Goal: Task Accomplishment & Management: Use online tool/utility

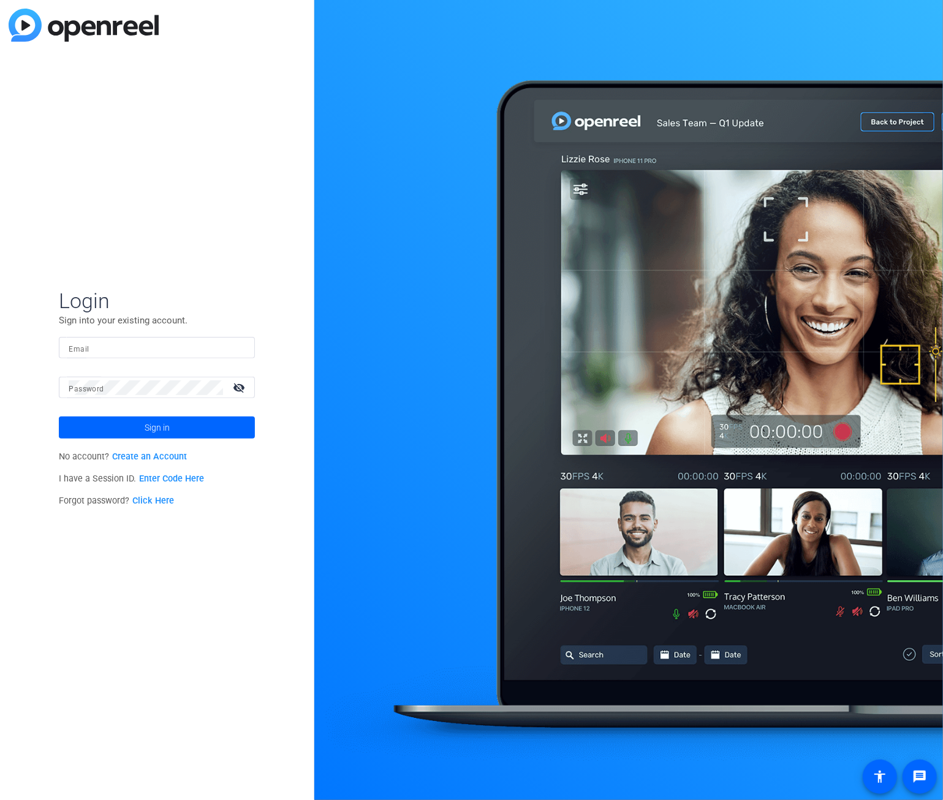
click at [178, 480] on link "Enter Code Here" at bounding box center [171, 478] width 65 height 10
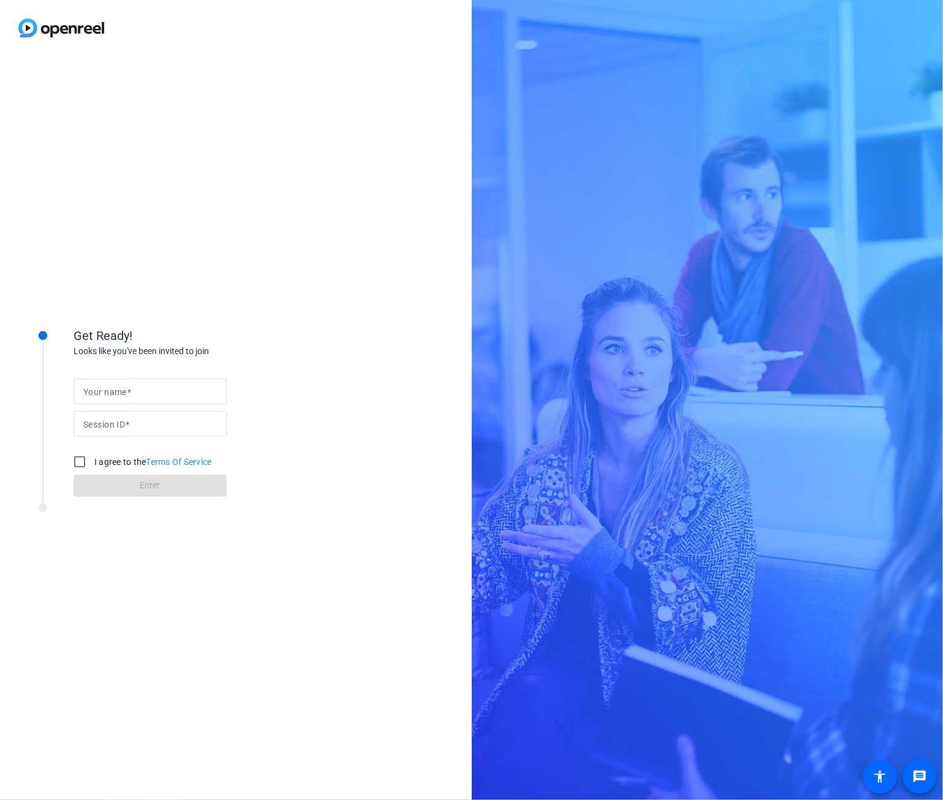
click at [137, 397] on input "Your name" at bounding box center [150, 391] width 134 height 15
type input "[PERSON_NAME]"
paste input "tKCv"
type input "tKCv"
click at [78, 458] on input "I agree to the Terms Of Service" at bounding box center [79, 462] width 25 height 25
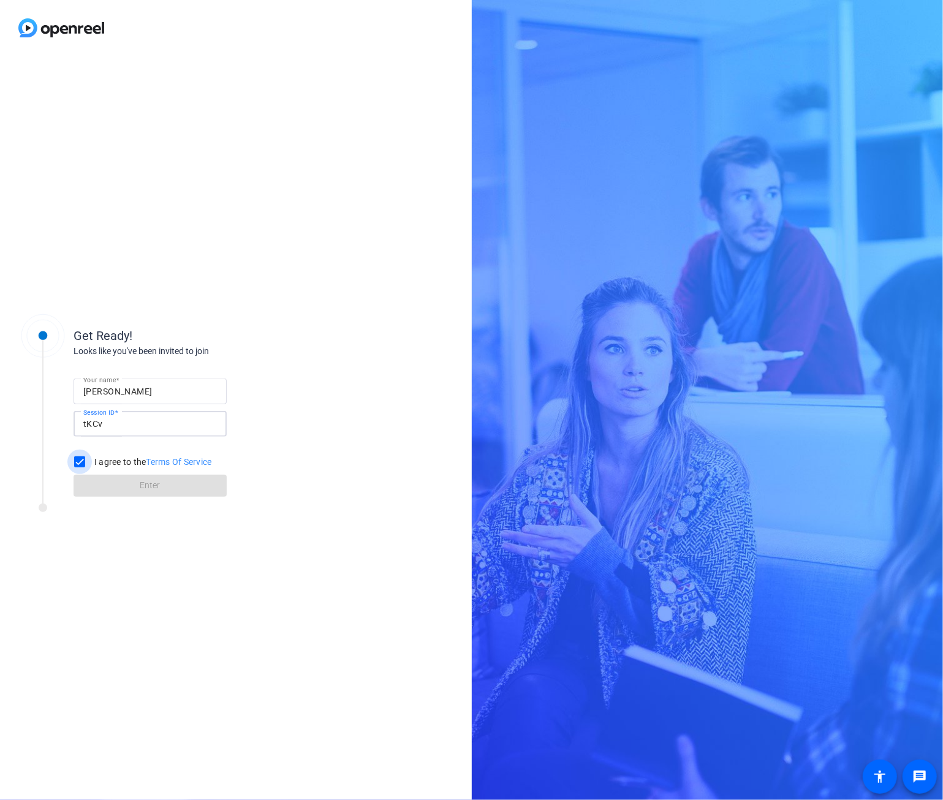
checkbox input "true"
click at [111, 487] on span at bounding box center [150, 485] width 153 height 29
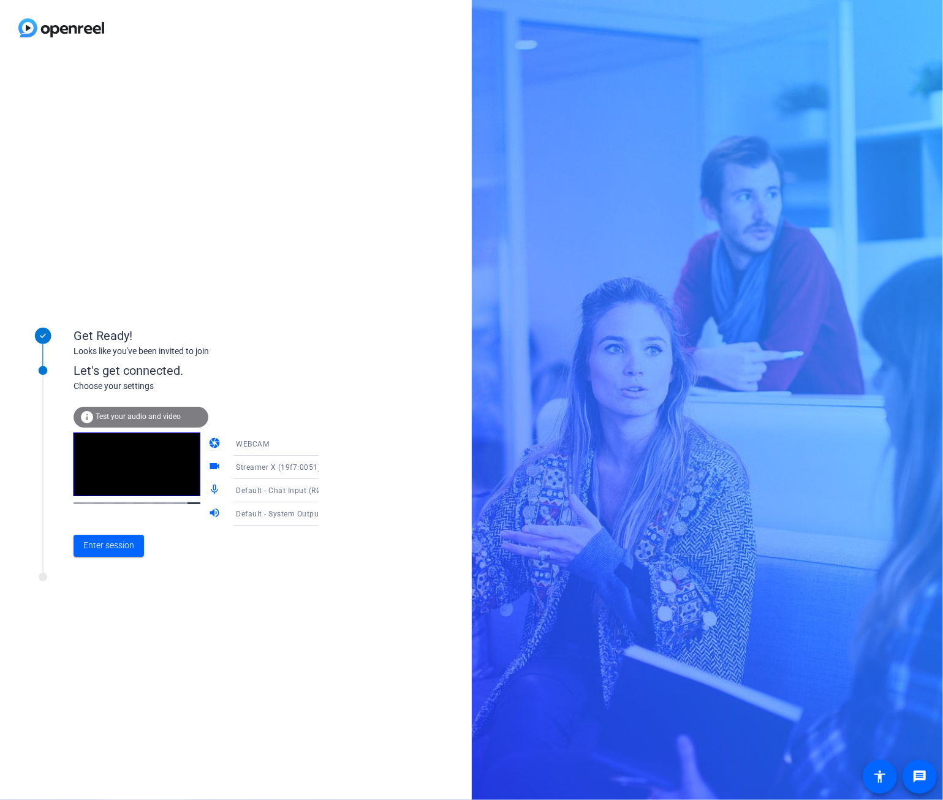
click at [281, 467] on span "Streamer X (19f7:0051)" at bounding box center [278, 467] width 85 height 9
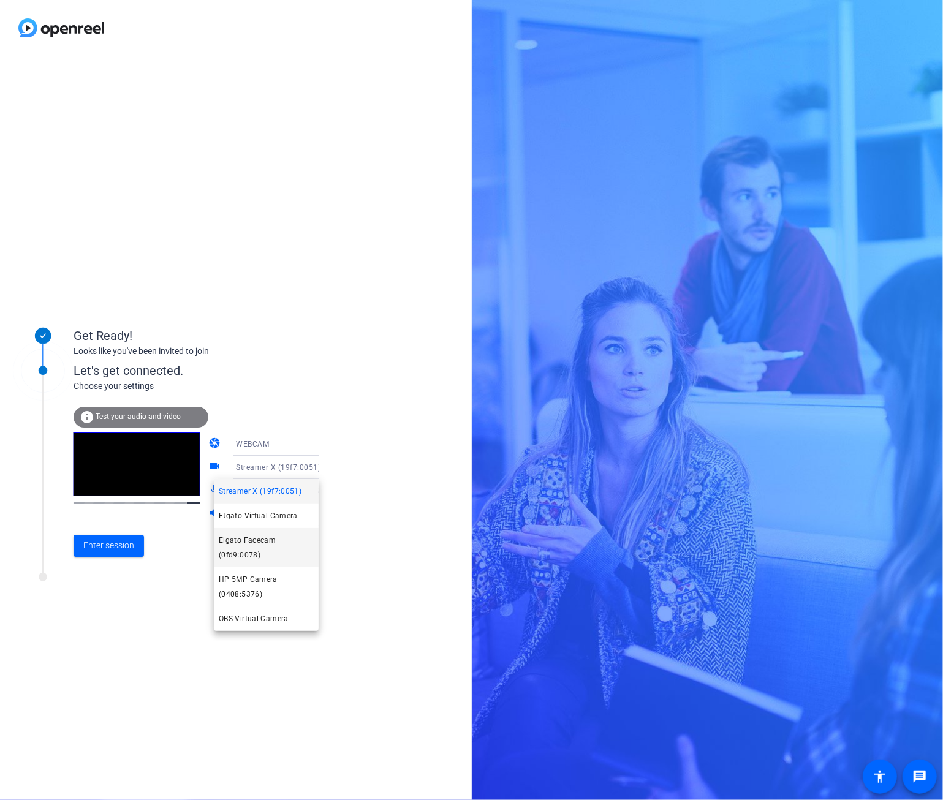
click at [271, 547] on span "Elgato Facecam (0fd9:0078)" at bounding box center [266, 547] width 95 height 29
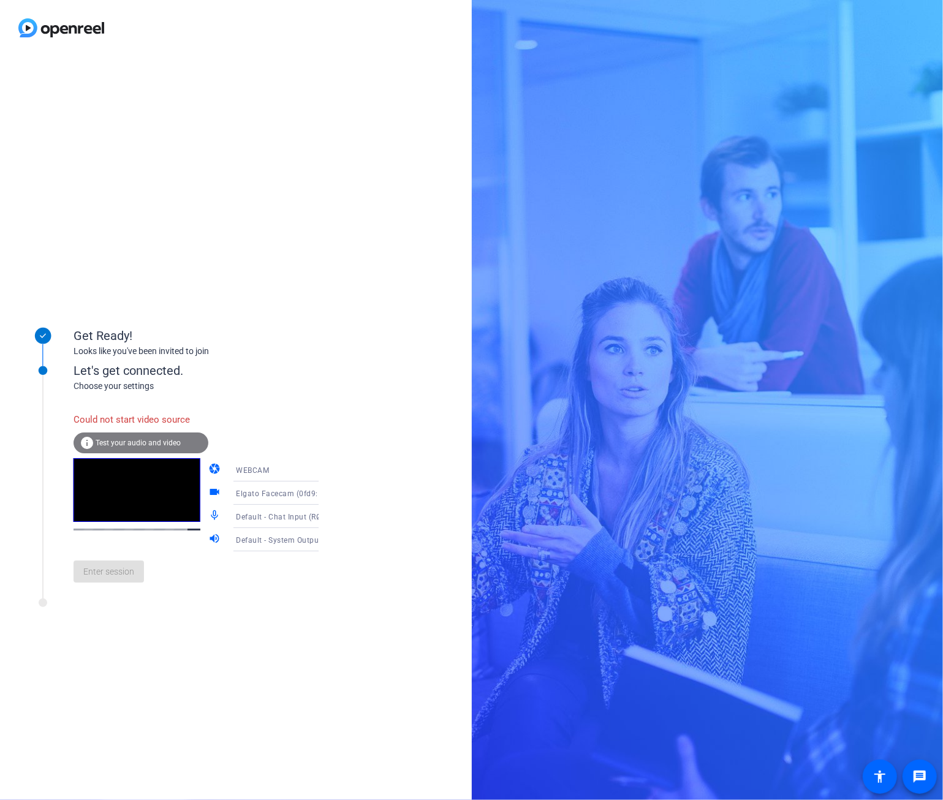
click at [323, 514] on icon at bounding box center [330, 516] width 15 height 15
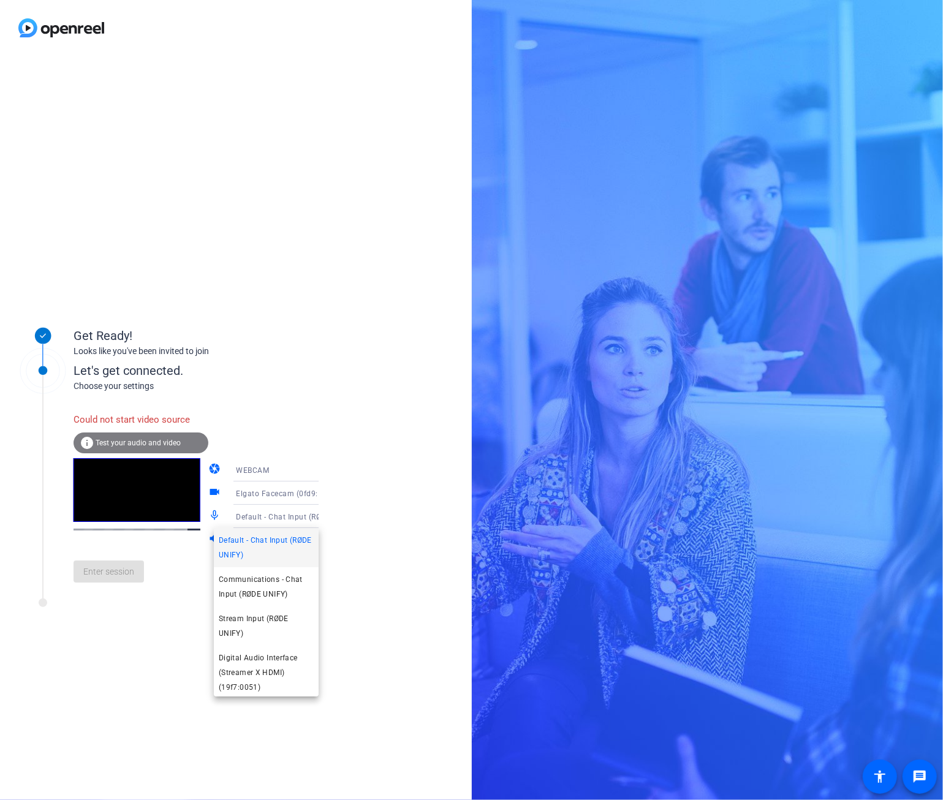
click at [301, 514] on div at bounding box center [471, 400] width 943 height 800
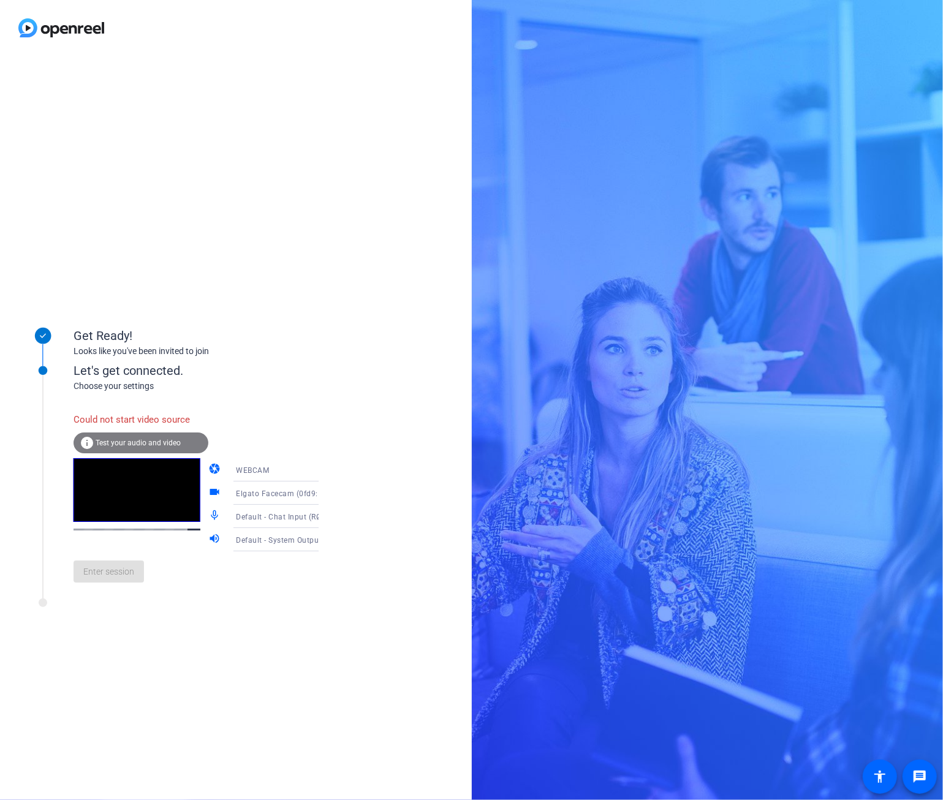
click at [323, 535] on icon at bounding box center [330, 539] width 15 height 15
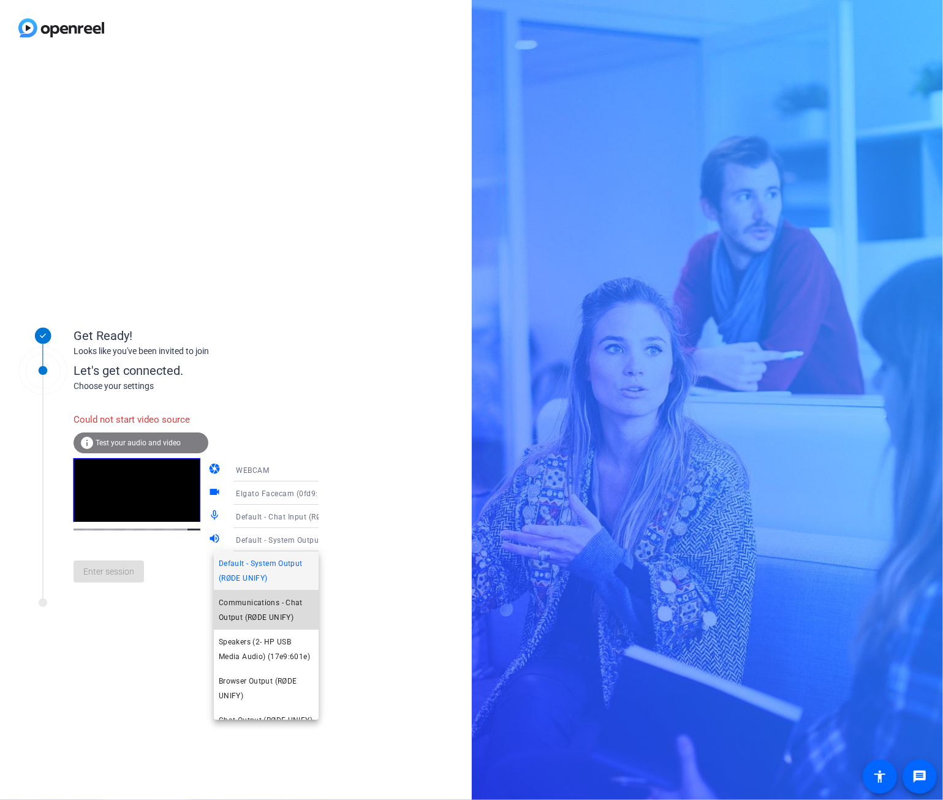
click at [279, 614] on span "Communications - Chat Output (RØDE UNIFY)" at bounding box center [266, 609] width 95 height 29
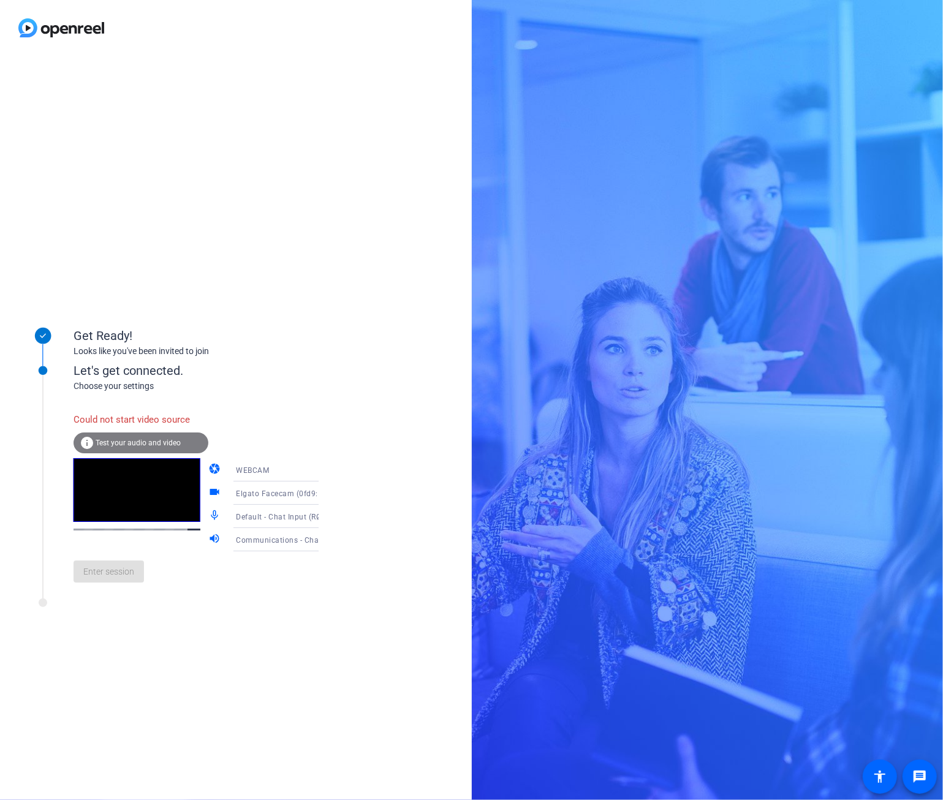
click at [249, 466] on span "WEBCAM" at bounding box center [252, 470] width 33 height 9
click at [265, 453] on div at bounding box center [471, 400] width 943 height 800
click at [246, 472] on span "WEBCAM" at bounding box center [252, 470] width 33 height 9
click at [246, 472] on div at bounding box center [471, 400] width 943 height 800
click at [249, 491] on span "Elgato Facecam (0fd9:0078)" at bounding box center [287, 493] width 103 height 10
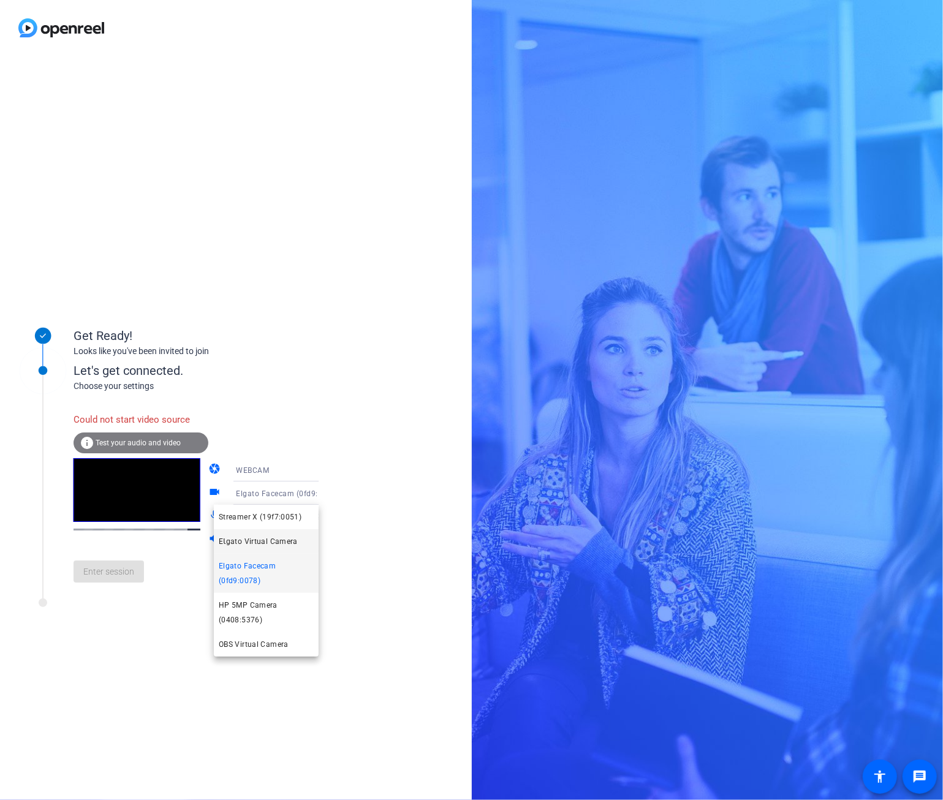
click at [254, 547] on span "EƖgato Virtual Camera" at bounding box center [258, 541] width 79 height 15
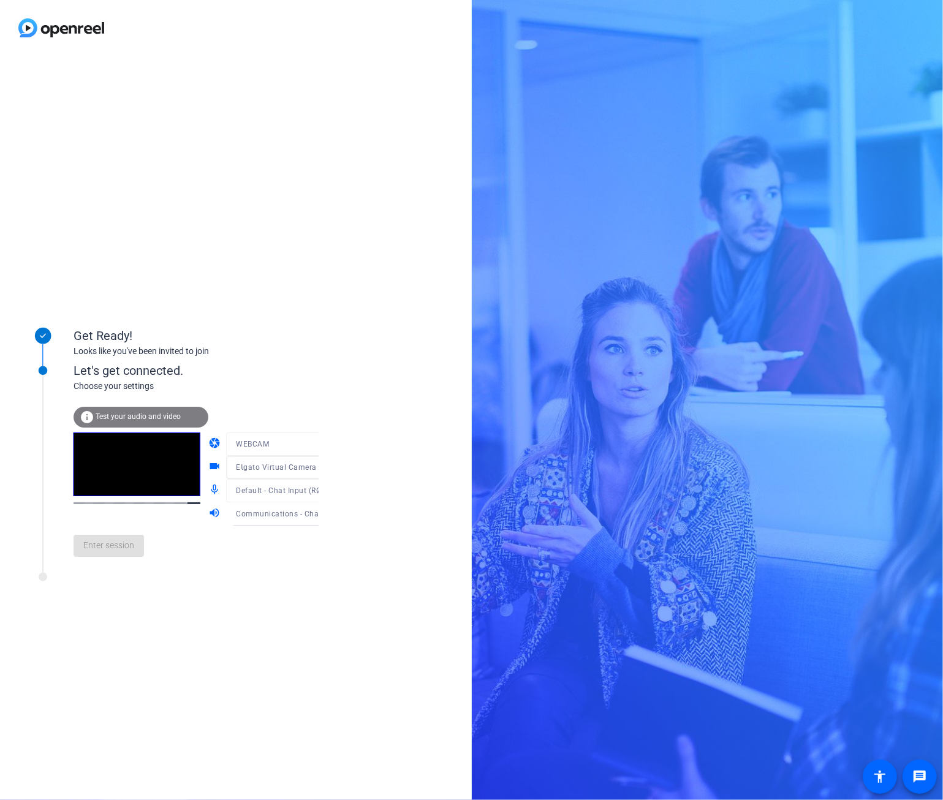
click at [252, 462] on div at bounding box center [284, 462] width 117 height 13
click at [292, 469] on span "EƖgato Virtual Camera" at bounding box center [276, 467] width 81 height 9
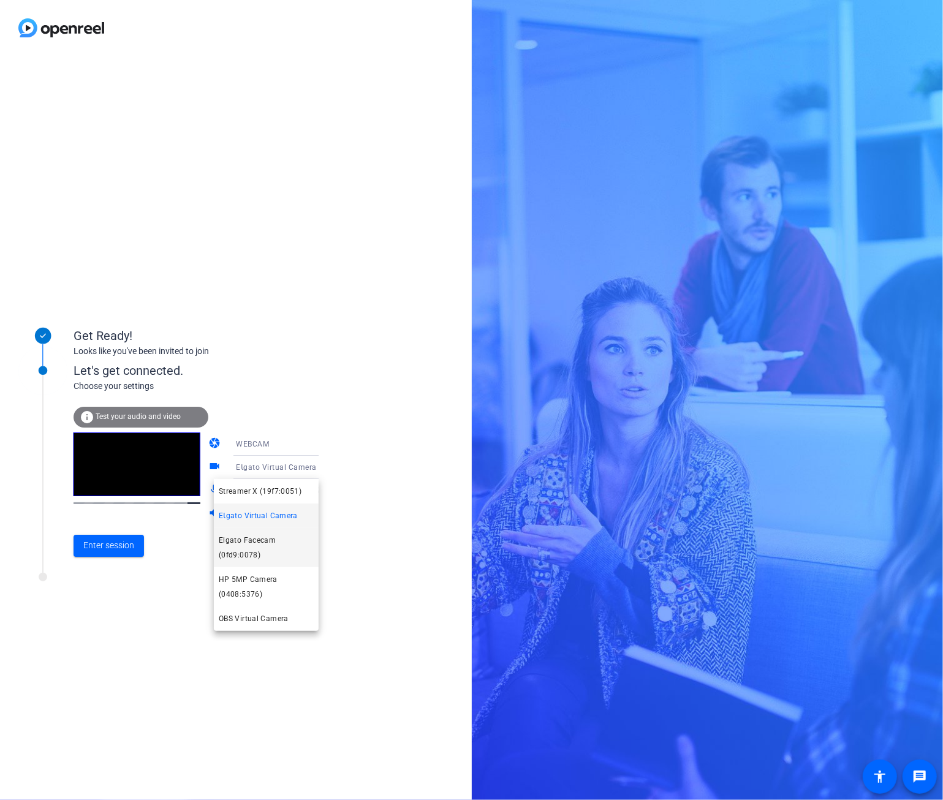
click at [283, 540] on span "Elgato Facecam (0fd9:0078)" at bounding box center [266, 547] width 95 height 29
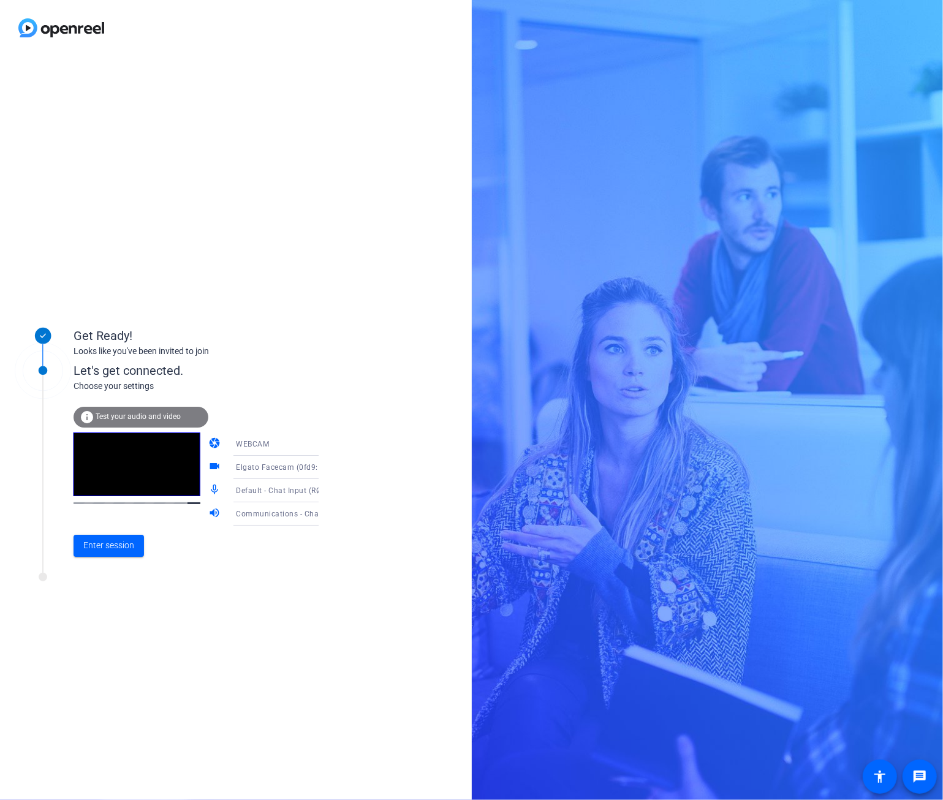
click at [157, 420] on span "Test your audio and video" at bounding box center [138, 416] width 85 height 9
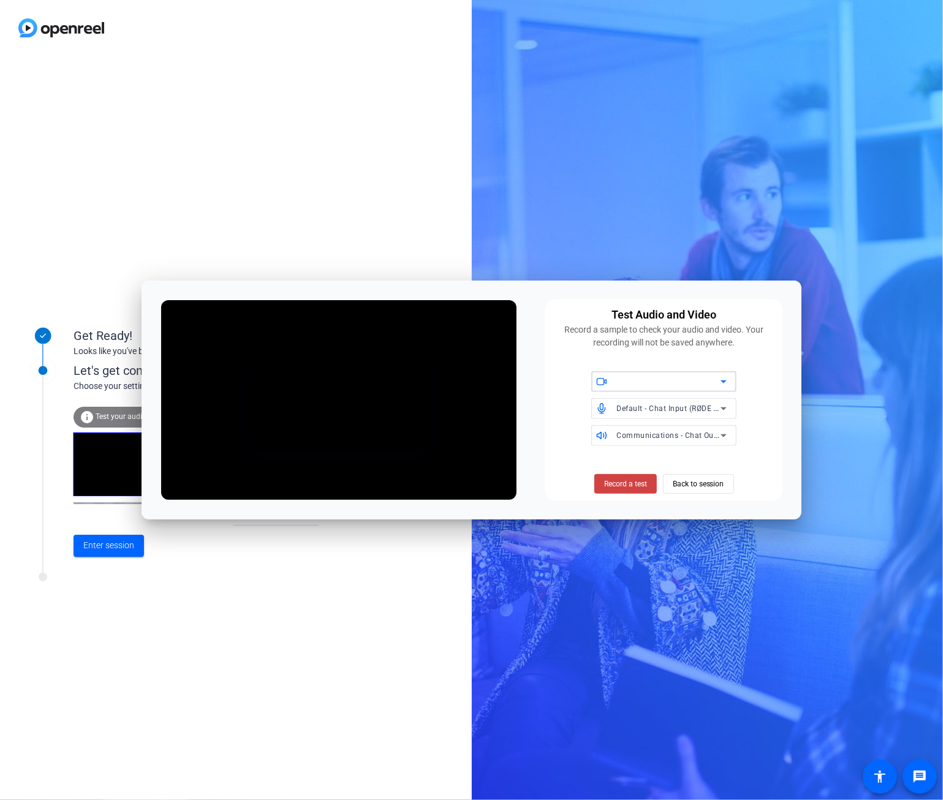
click at [624, 382] on div at bounding box center [668, 381] width 104 height 15
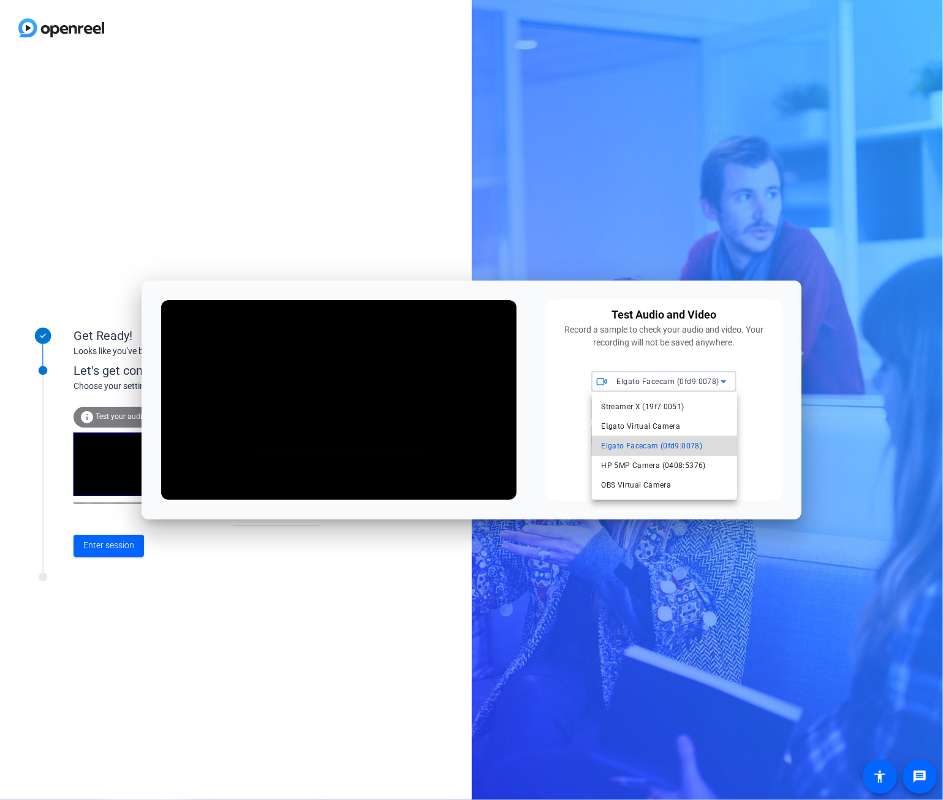
click at [640, 443] on span "Elgato Facecam (0fd9:0078)" at bounding box center [652, 446] width 101 height 15
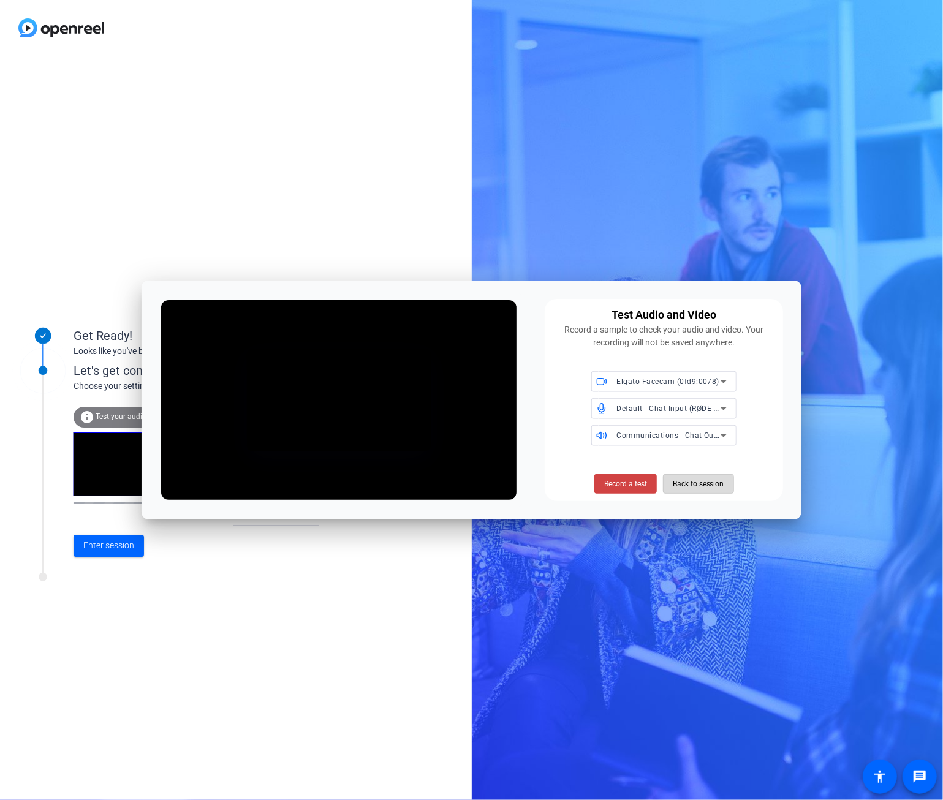
click at [687, 481] on span "Back to session" at bounding box center [698, 483] width 51 height 23
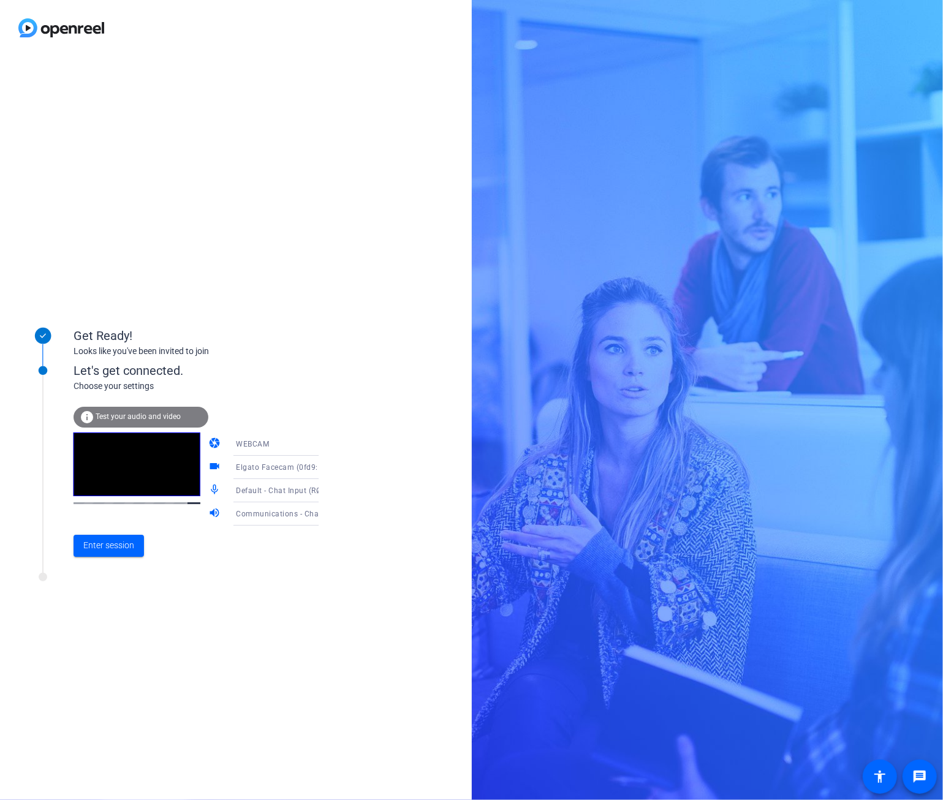
click at [292, 471] on span "Elgato Facecam (0fd9:0078)" at bounding box center [287, 467] width 103 height 10
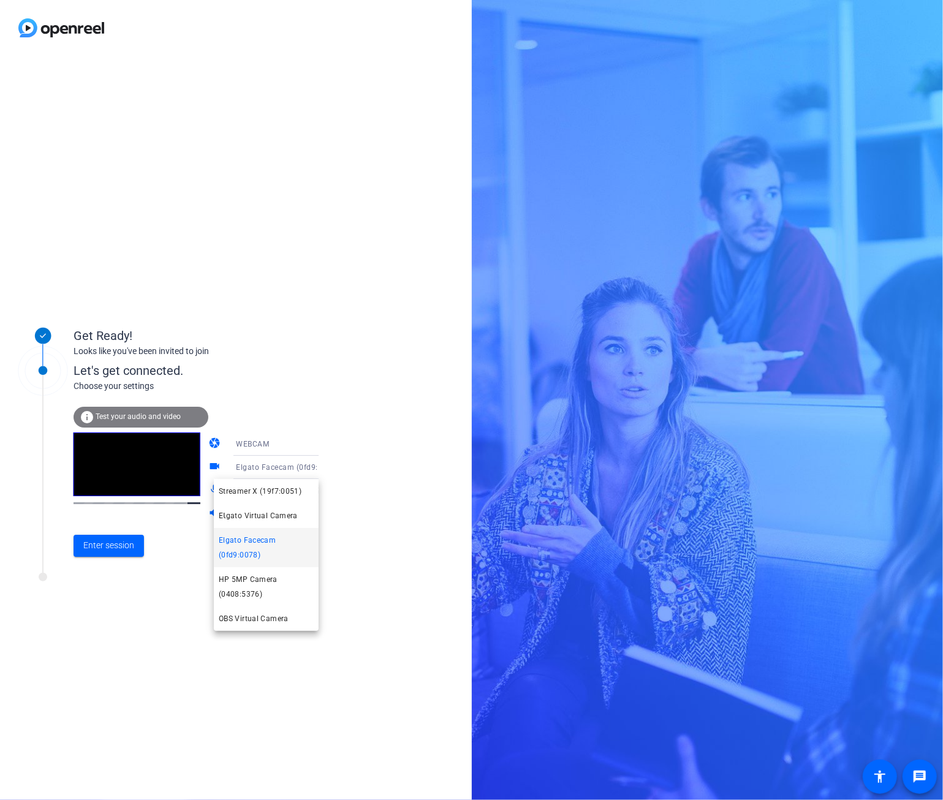
click at [292, 471] on div at bounding box center [471, 400] width 943 height 800
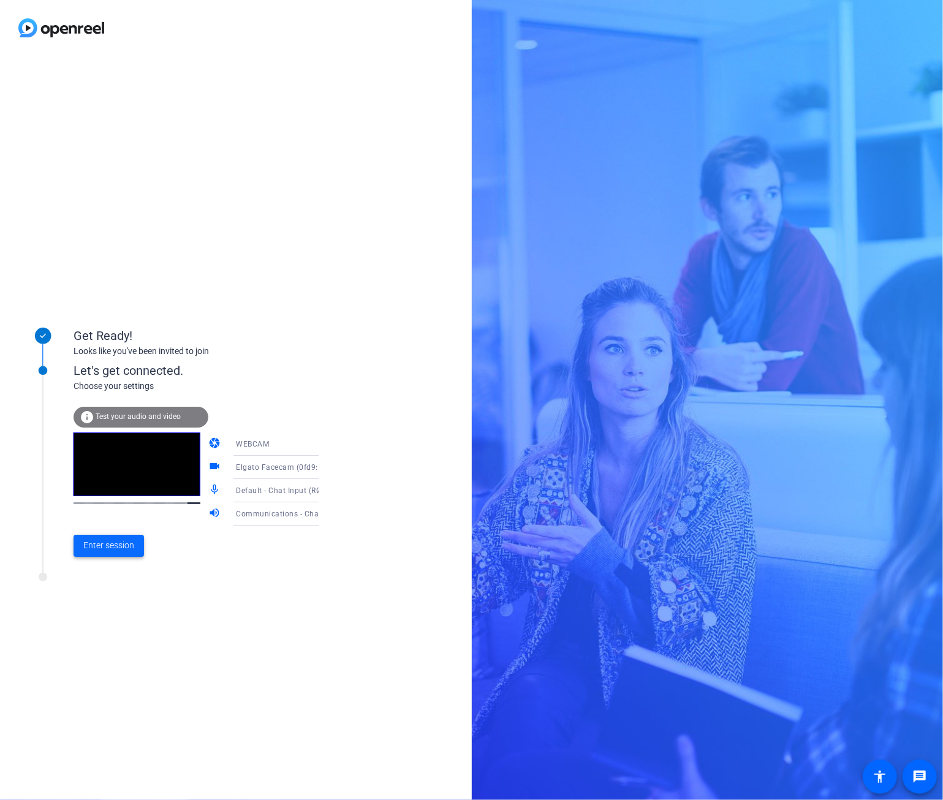
click at [100, 547] on span "Enter session" at bounding box center [108, 545] width 51 height 13
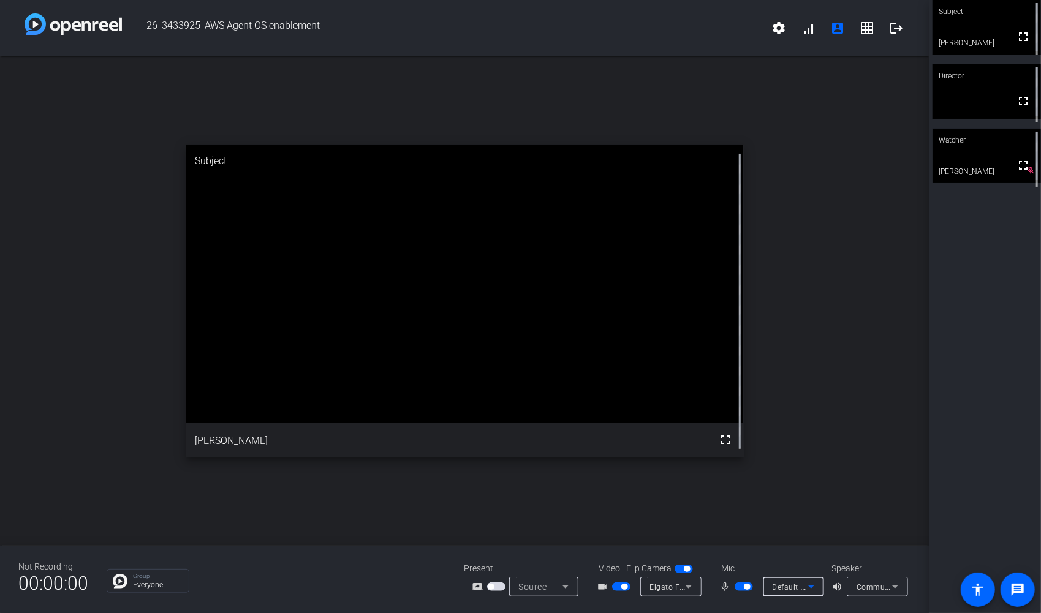
click at [794, 581] on div "Default - Chat Input (RØDE UNIFY)" at bounding box center [790, 586] width 36 height 15
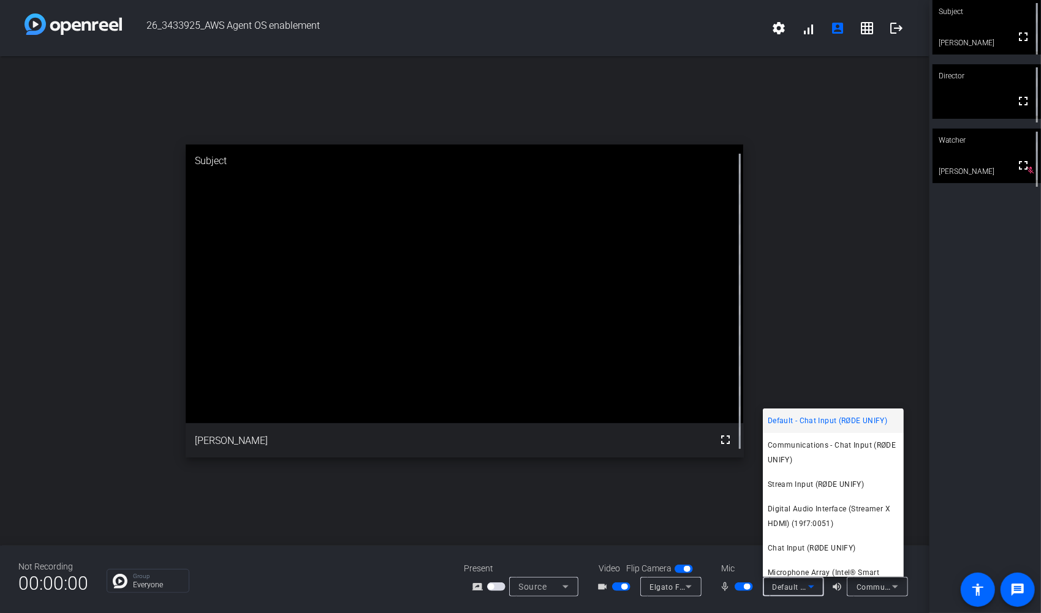
click at [794, 581] on div at bounding box center [520, 306] width 1041 height 613
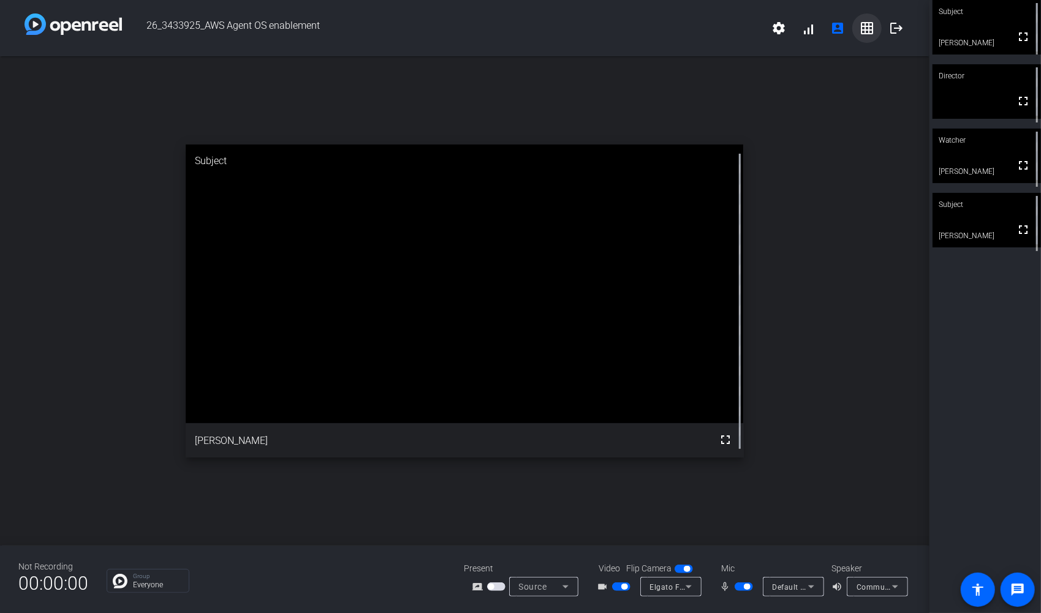
click at [861, 31] on mat-icon "grid_on" at bounding box center [866, 28] width 15 height 15
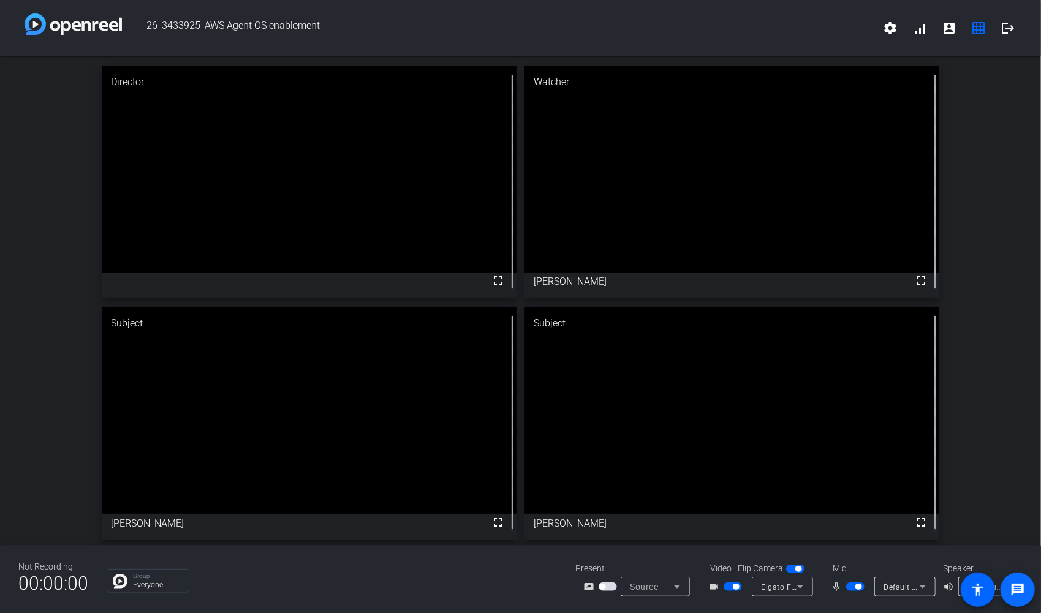
click at [942, 594] on mat-icon "message" at bounding box center [1017, 590] width 15 height 15
click at [942, 26] on mat-icon "account_box" at bounding box center [948, 28] width 15 height 15
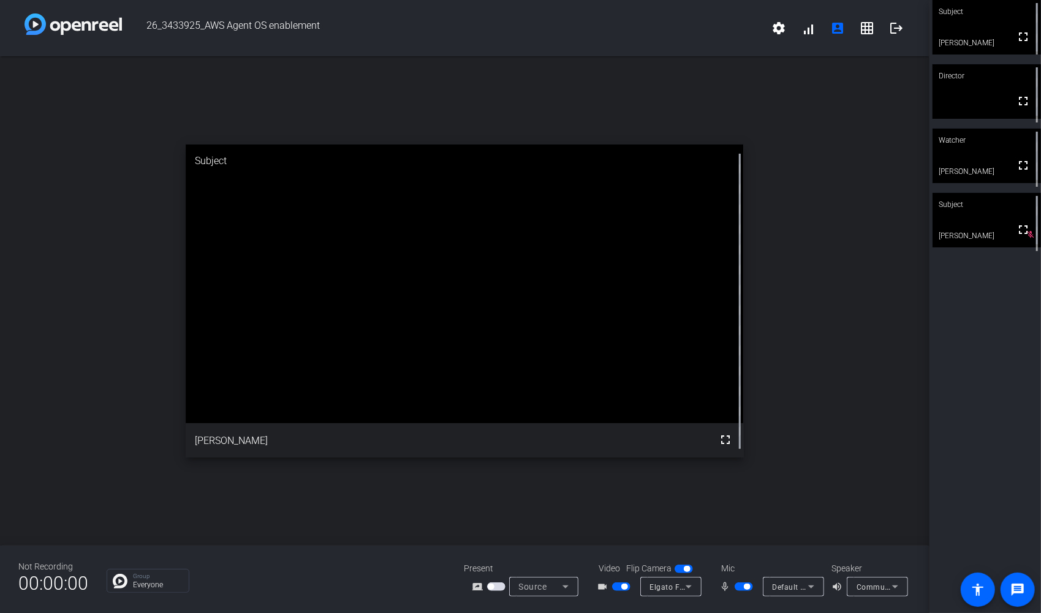
click at [739, 586] on span "button" at bounding box center [743, 587] width 18 height 9
click at [739, 586] on span "button" at bounding box center [738, 587] width 6 height 6
click at [778, 34] on mat-icon "settings" at bounding box center [778, 28] width 15 height 15
click at [778, 34] on div at bounding box center [520, 306] width 1041 height 613
click at [737, 587] on span "button" at bounding box center [743, 587] width 18 height 9
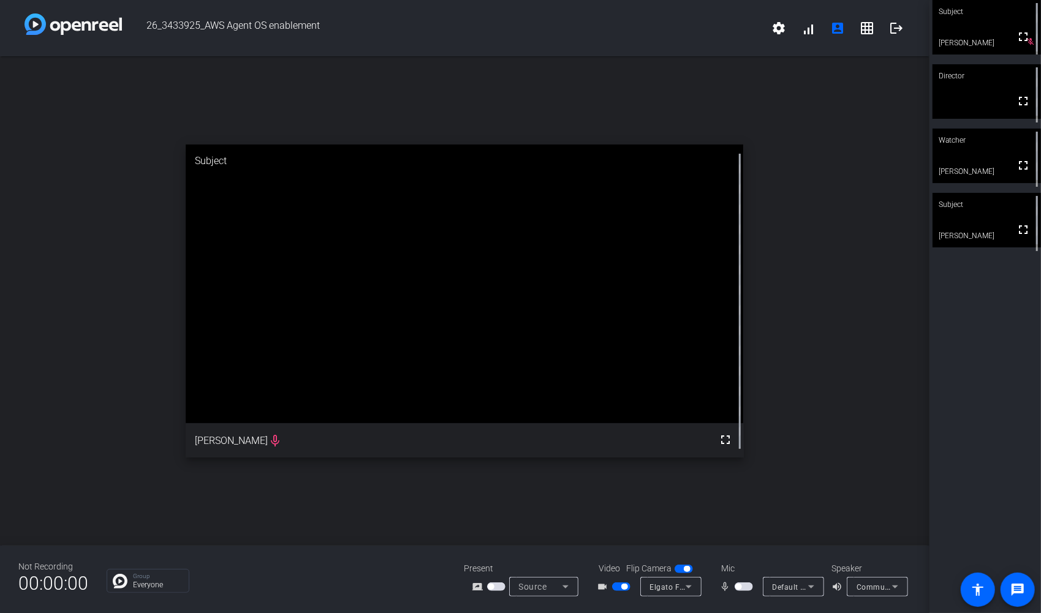
click at [622, 586] on span "button" at bounding box center [624, 587] width 6 height 6
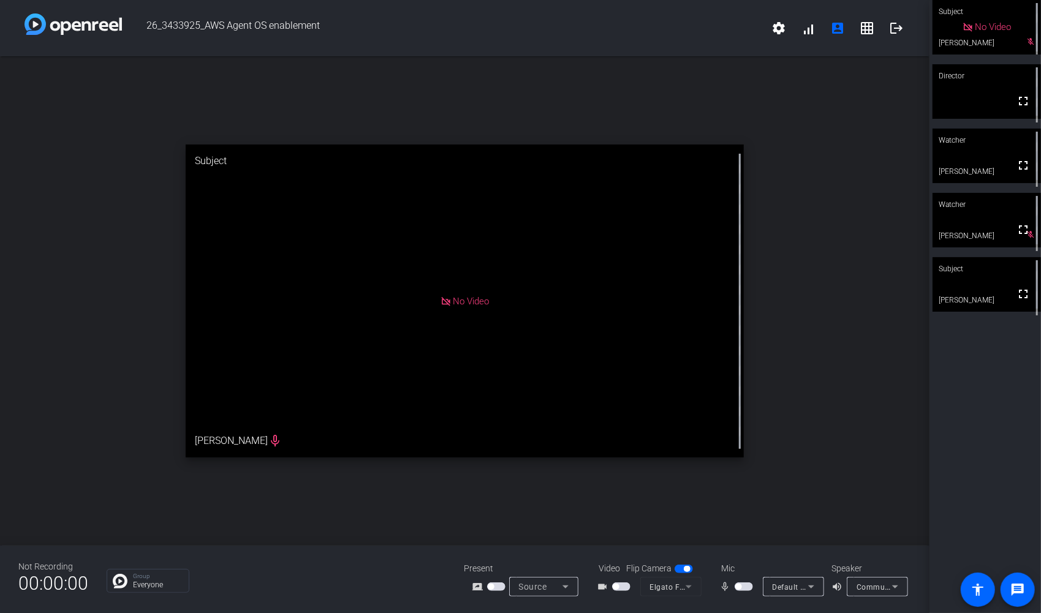
click at [619, 587] on span "button" at bounding box center [621, 587] width 18 height 9
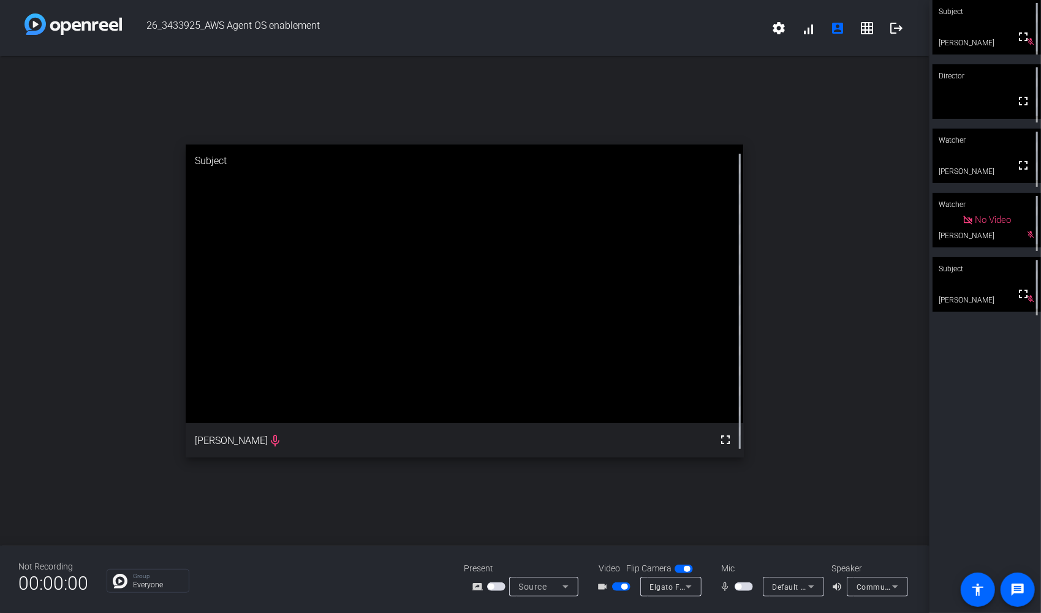
click at [829, 235] on div "open_in_new Subject fullscreen [PERSON_NAME] mic_none" at bounding box center [464, 300] width 929 height 489
click at [942, 471] on div "Subject fullscreen [PERSON_NAME] mic_off_outline Director fullscreen Watcher fu…" at bounding box center [984, 306] width 111 height 613
click at [625, 589] on span "button" at bounding box center [624, 587] width 6 height 6
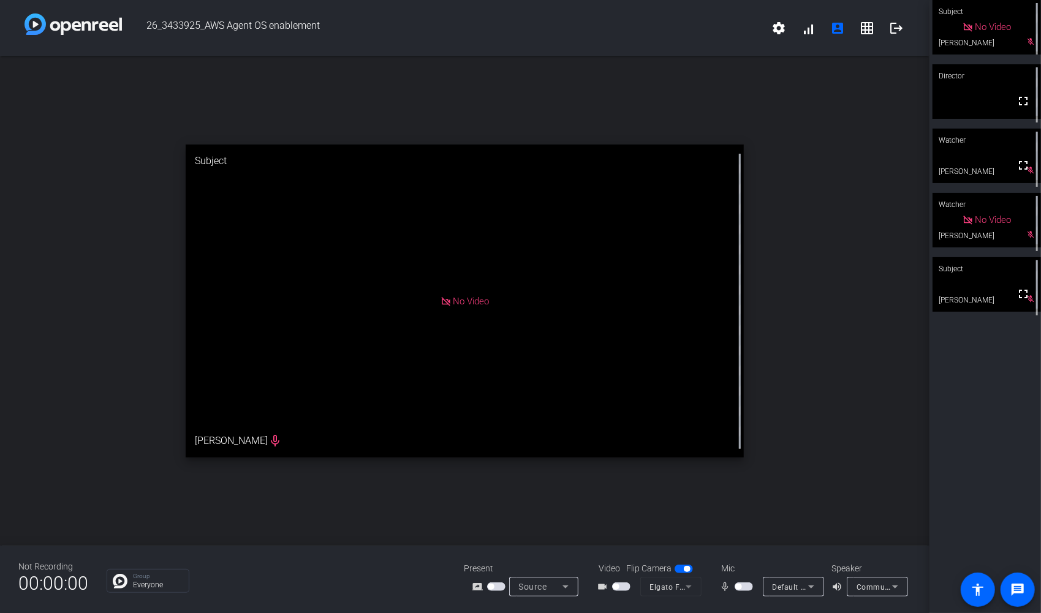
click at [942, 417] on div "Subject No Video [PERSON_NAME] mic_off_outline Director fullscreen Watcher full…" at bounding box center [984, 306] width 111 height 613
click at [793, 469] on div "open_in_new Subject No Video [PERSON_NAME] mic_none" at bounding box center [464, 300] width 929 height 489
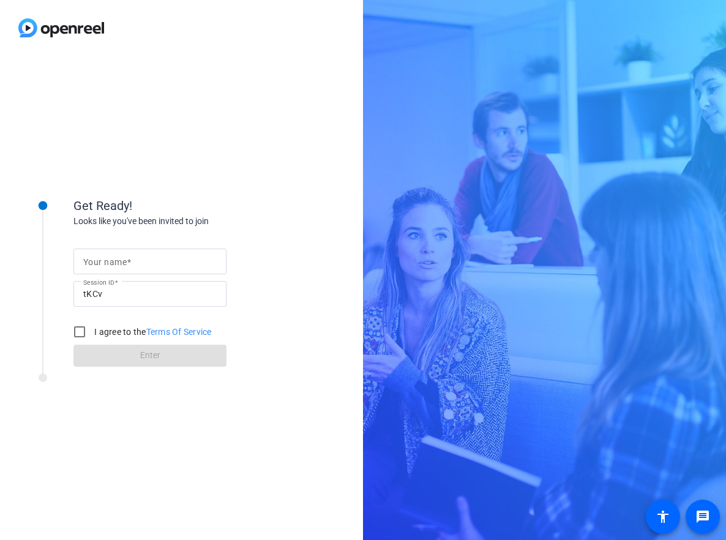
click at [138, 263] on input "Your name" at bounding box center [150, 261] width 134 height 15
type input "[PERSON_NAME]"
click at [77, 331] on input "I agree to the Terms Of Service" at bounding box center [79, 332] width 25 height 25
checkbox input "true"
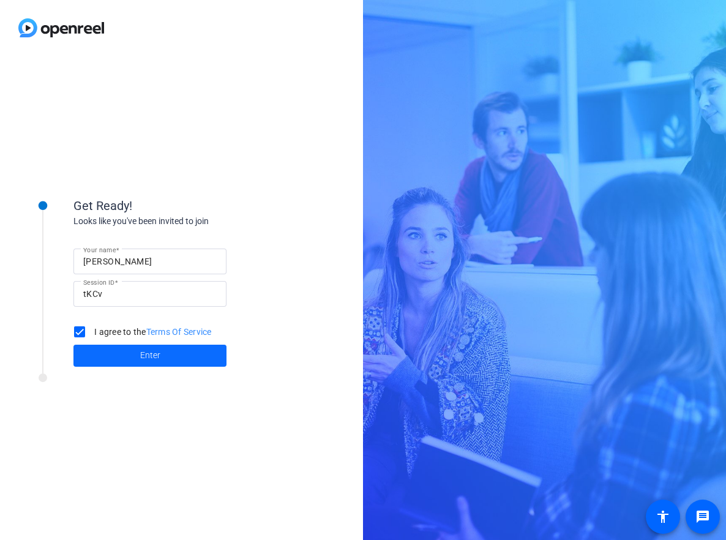
click at [107, 348] on span at bounding box center [150, 355] width 153 height 29
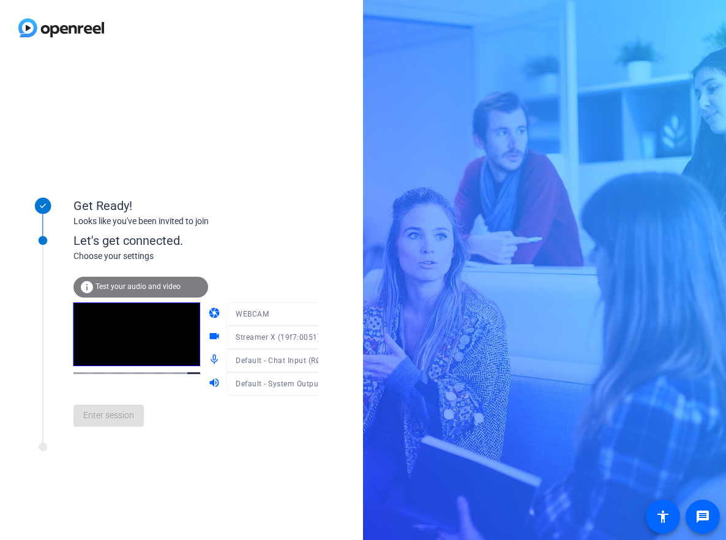
click at [288, 338] on div at bounding box center [284, 332] width 117 height 13
click at [323, 339] on icon at bounding box center [330, 337] width 15 height 15
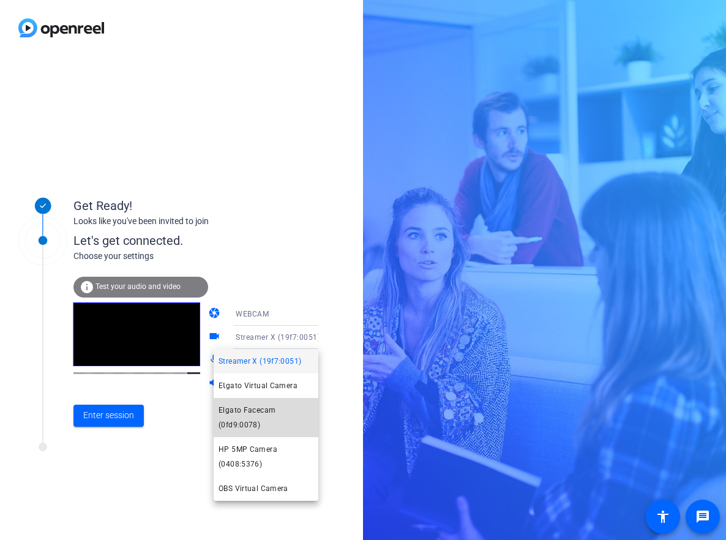
click at [253, 423] on span "Elgato Facecam (0fd9:0078)" at bounding box center [266, 417] width 95 height 29
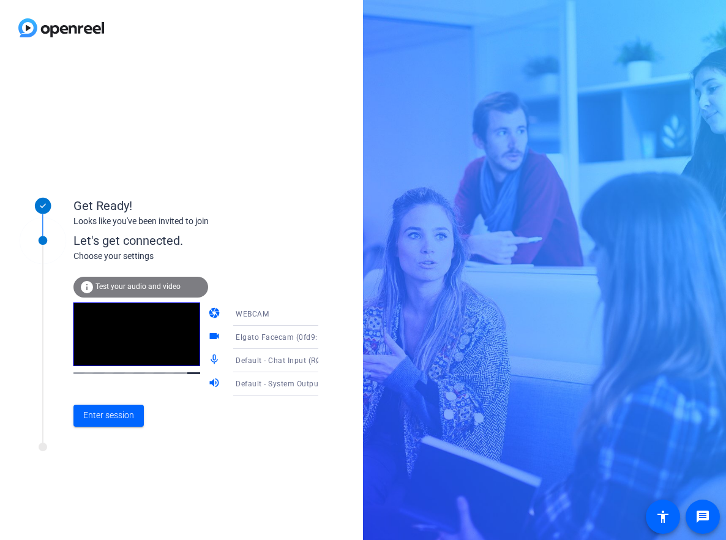
click at [323, 386] on icon at bounding box center [330, 384] width 15 height 15
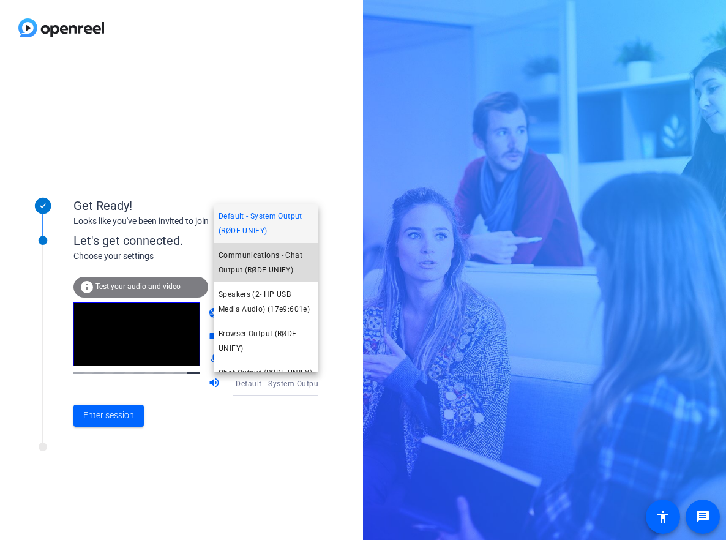
click at [275, 277] on mat-option "Communications - Chat Output (RØDE UNIFY)" at bounding box center [266, 262] width 105 height 39
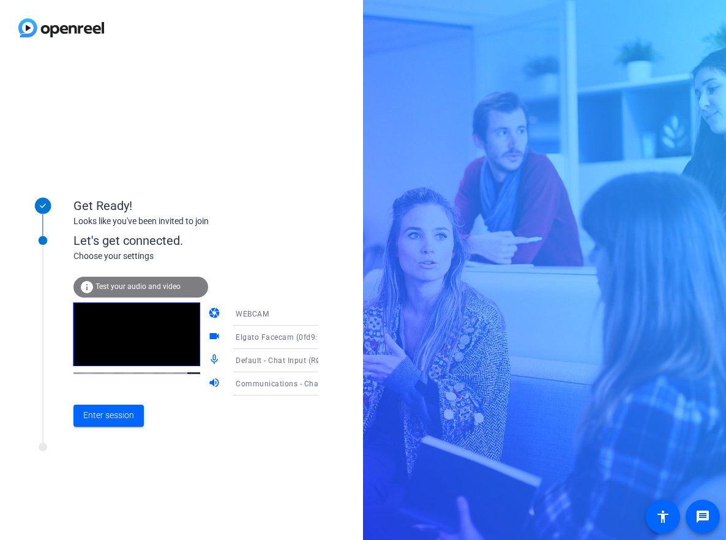
click at [125, 281] on div "info Test your audio and video" at bounding box center [141, 287] width 135 height 21
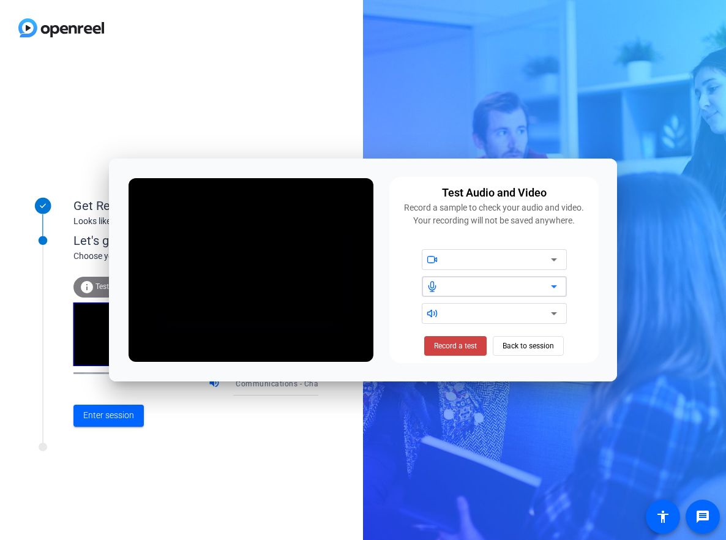
click at [559, 282] on icon at bounding box center [554, 286] width 15 height 15
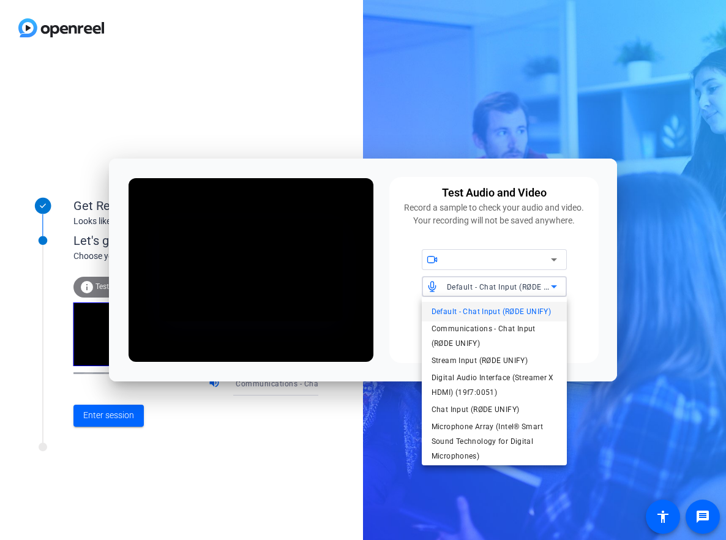
click at [586, 282] on div at bounding box center [363, 270] width 726 height 540
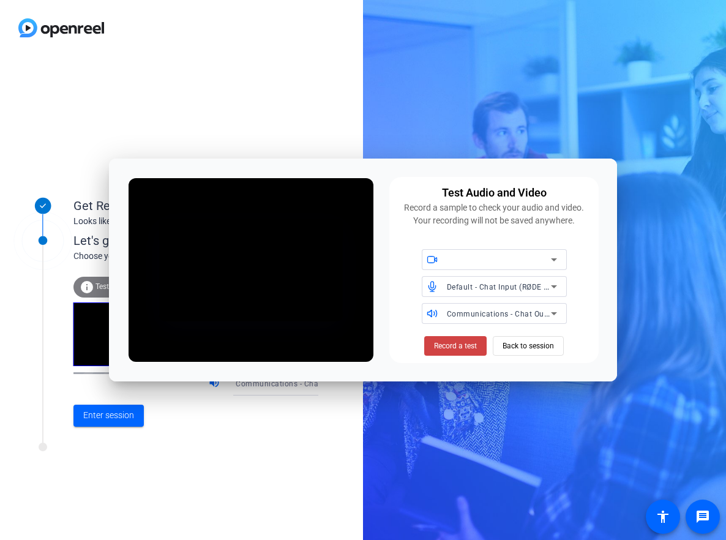
click at [547, 263] on icon at bounding box center [554, 259] width 15 height 15
click at [556, 263] on icon at bounding box center [554, 259] width 15 height 15
click at [469, 345] on span "Record a test" at bounding box center [455, 346] width 43 height 11
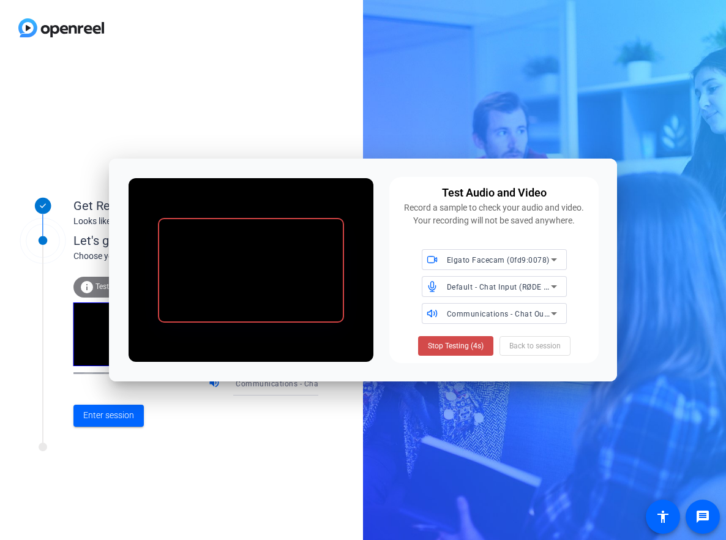
click at [461, 348] on span "Stop Testing (4s)" at bounding box center [456, 346] width 56 height 11
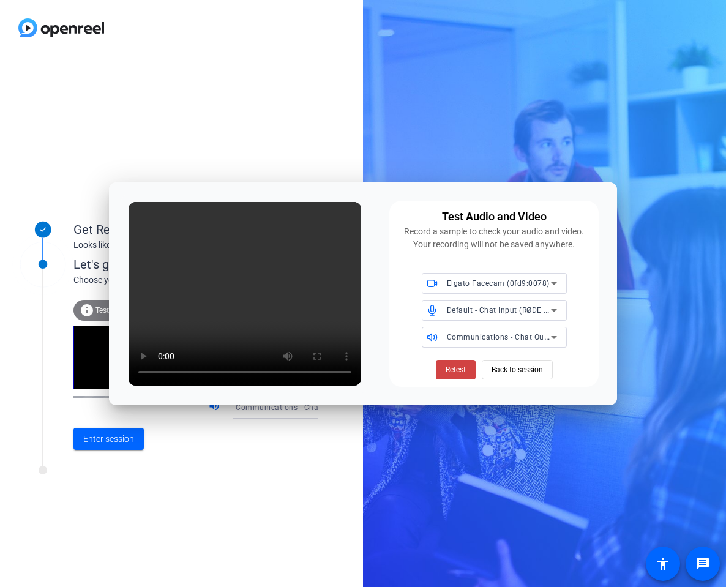
click at [459, 286] on span "Elgato Facecam (0fd9:0078)" at bounding box center [498, 283] width 103 height 9
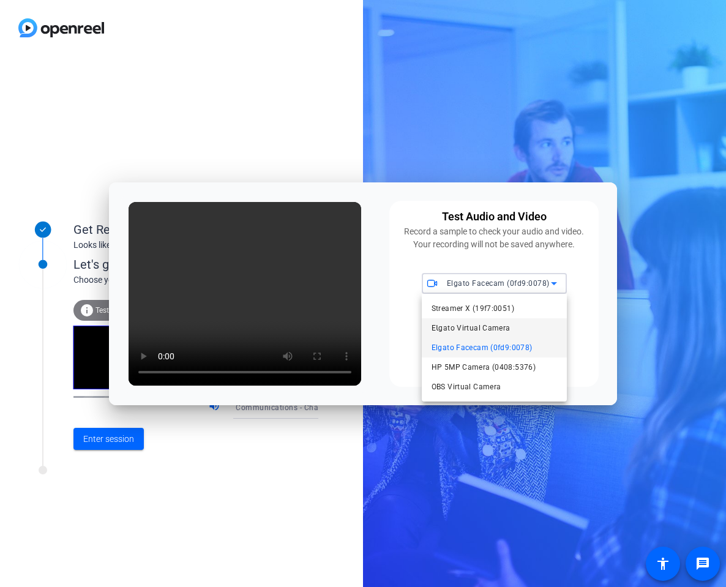
click at [492, 330] on span "EƖgato Virtual Camera" at bounding box center [471, 328] width 79 height 15
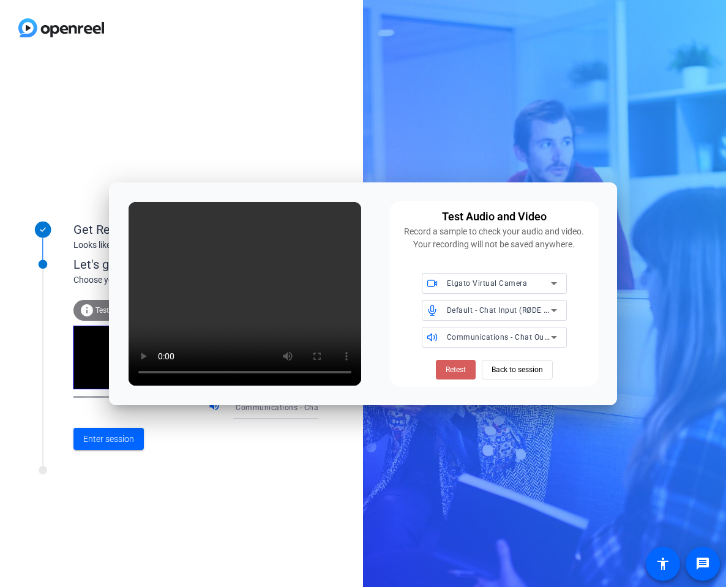
click at [462, 368] on span "Retest" at bounding box center [456, 369] width 20 height 11
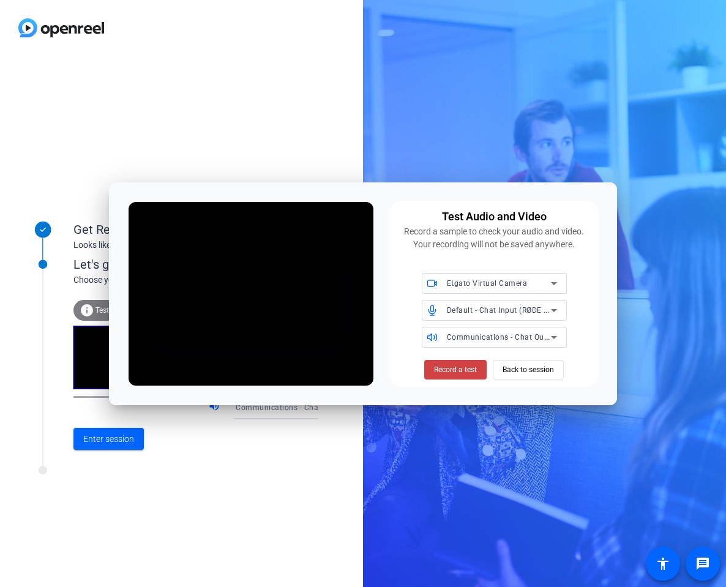
click at [488, 287] on span "EƖgato Virtual Camera" at bounding box center [487, 283] width 81 height 9
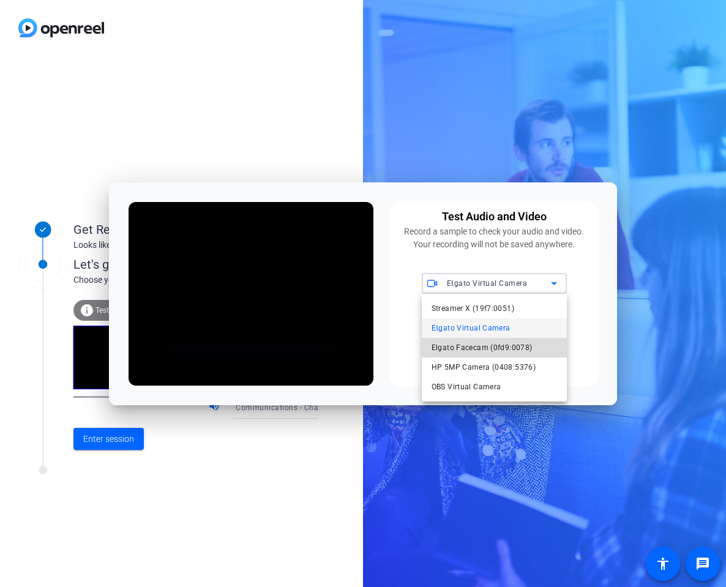
click at [496, 351] on span "Elgato Facecam (0fd9:0078)" at bounding box center [482, 348] width 101 height 15
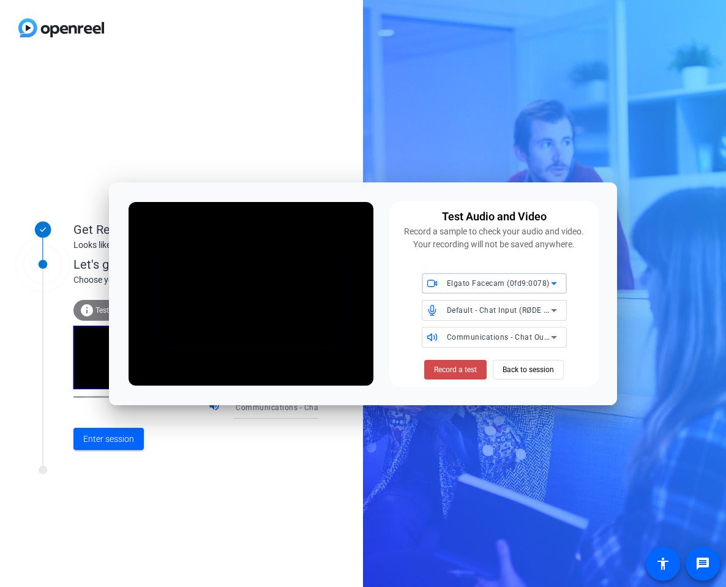
click at [438, 374] on span "Record a test" at bounding box center [455, 369] width 43 height 11
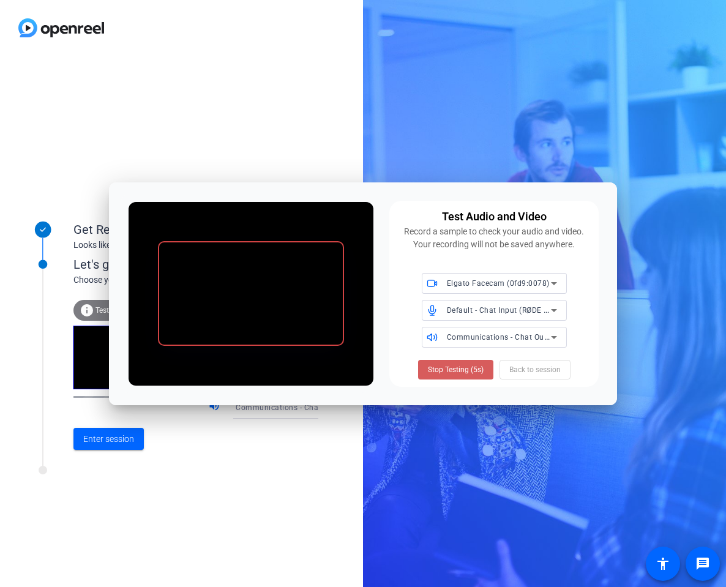
click at [469, 374] on span "Stop Testing (5s)" at bounding box center [456, 369] width 56 height 11
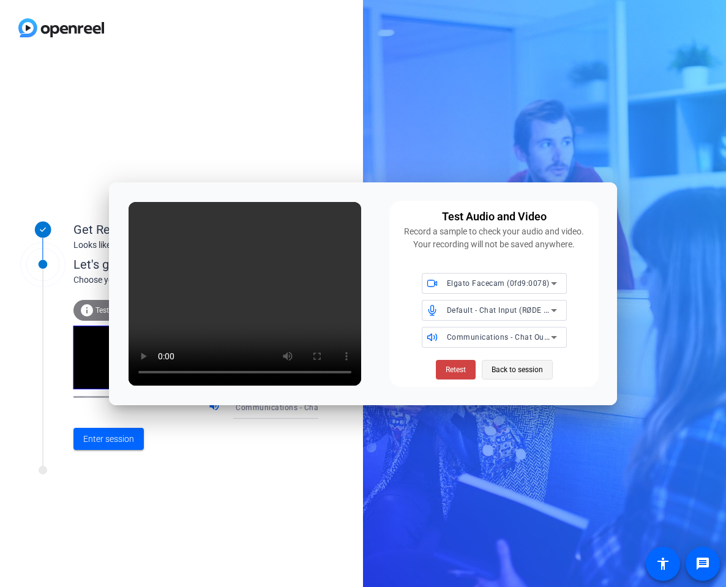
click at [540, 374] on span "Back to session" at bounding box center [517, 369] width 51 height 23
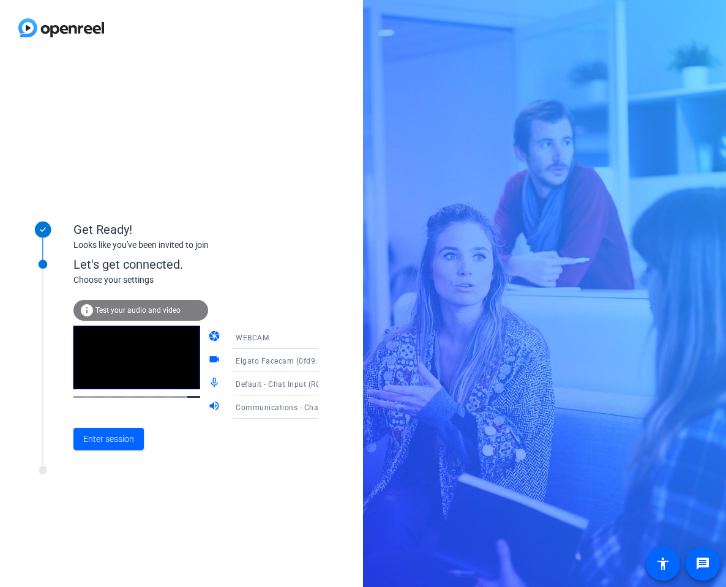
click at [208, 333] on mat-icon "camera" at bounding box center [215, 337] width 15 height 15
click at [257, 338] on div "WEBCAM" at bounding box center [281, 337] width 91 height 15
click at [256, 382] on mat-option "DESKTOP" at bounding box center [266, 386] width 105 height 25
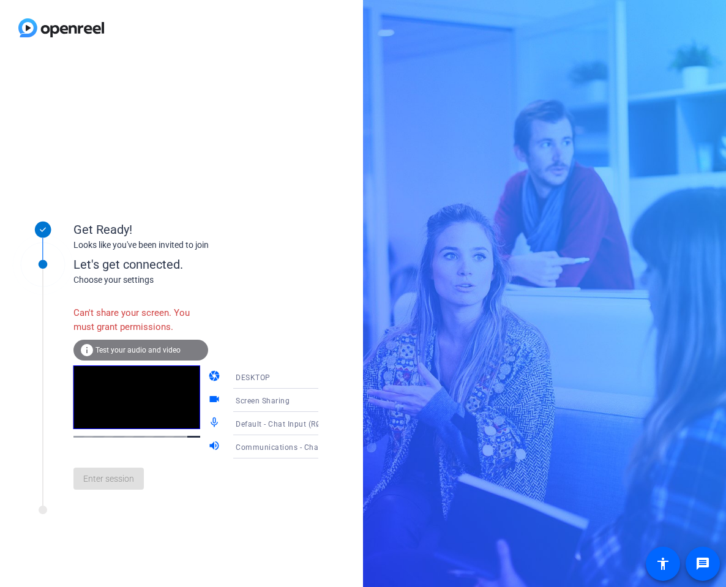
click at [281, 378] on div "DESKTOP" at bounding box center [281, 377] width 91 height 15
click at [279, 404] on mat-option "WEBCAM" at bounding box center [266, 402] width 105 height 25
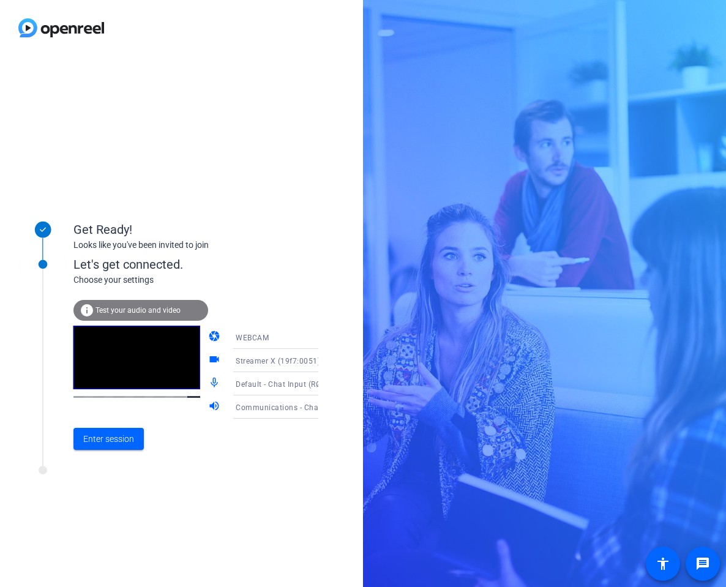
click at [296, 363] on span "Streamer X (19f7:0051)" at bounding box center [278, 361] width 85 height 9
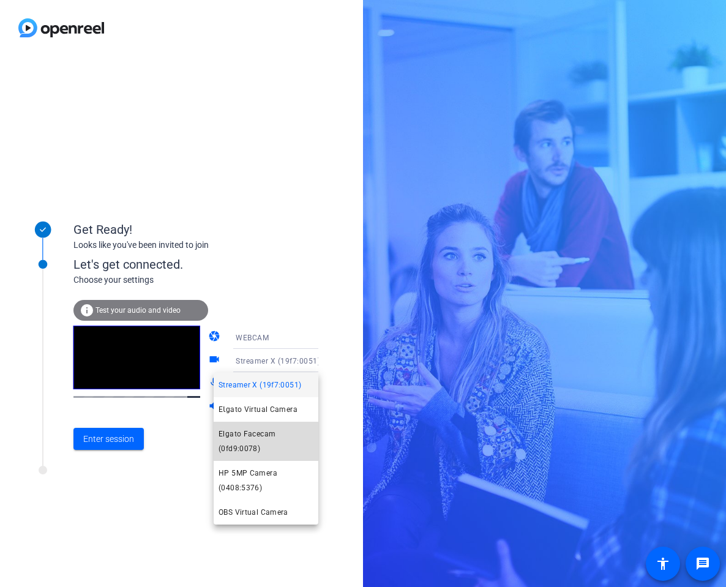
click at [288, 446] on span "Elgato Facecam (0fd9:0078)" at bounding box center [266, 441] width 95 height 29
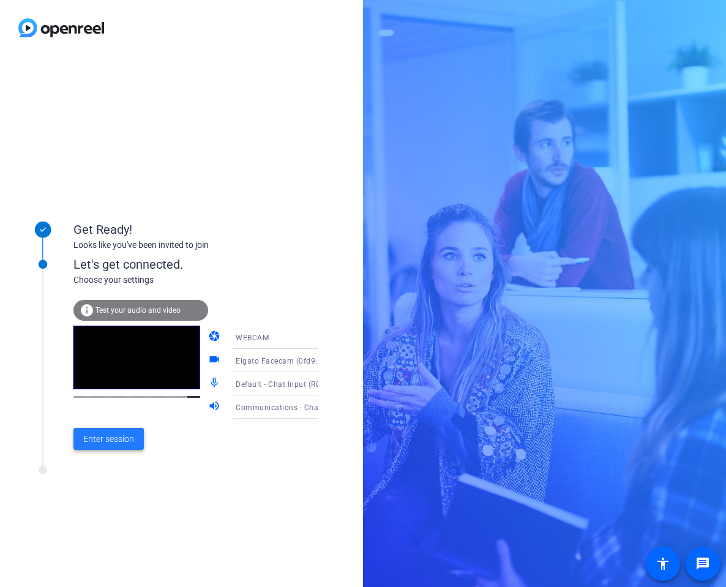
click at [108, 437] on span "Enter session" at bounding box center [108, 439] width 51 height 13
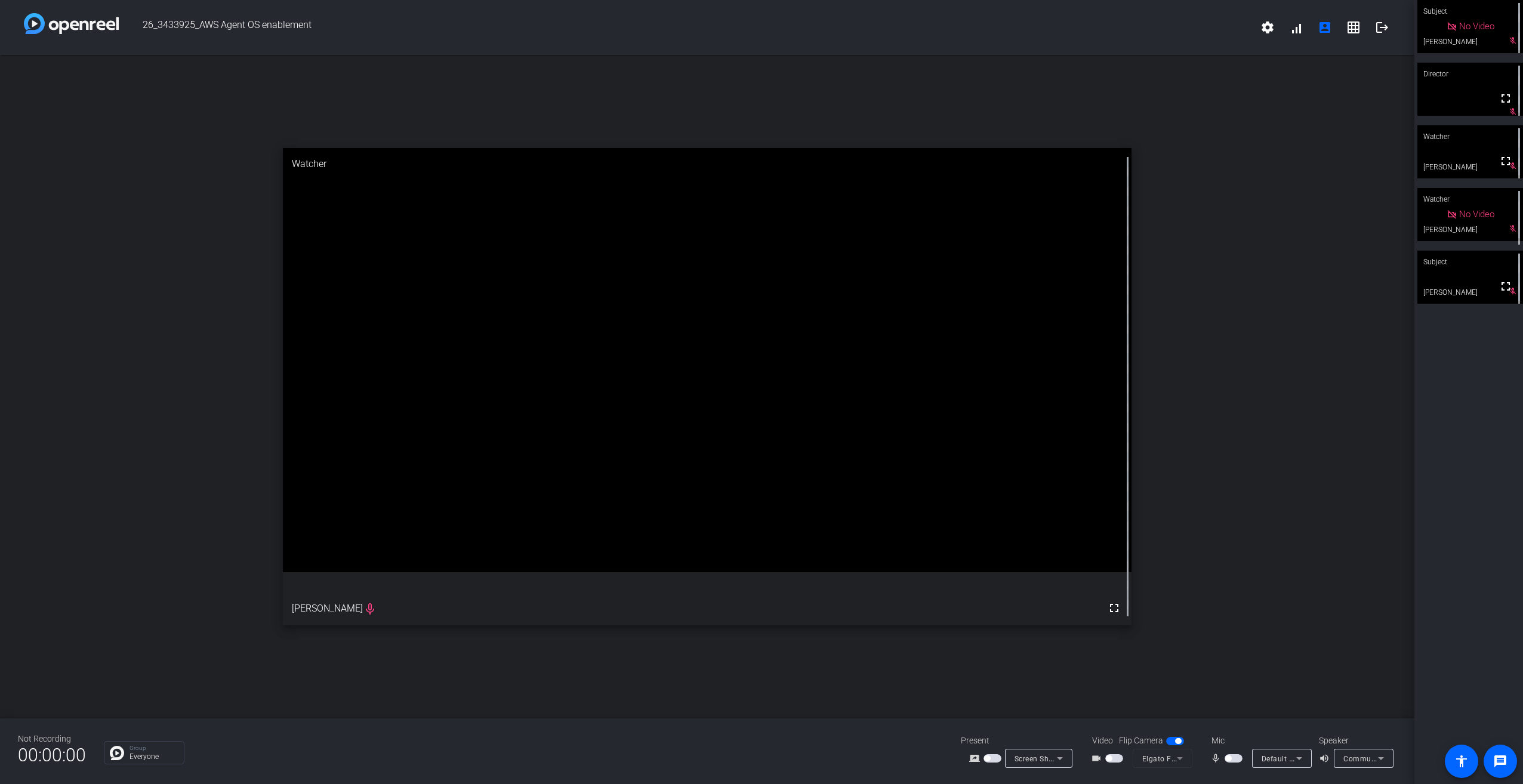
click at [707, 526] on span "button" at bounding box center [1114, 758] width 18 height 9
click at [707, 526] on span "button" at bounding box center [1234, 758] width 18 height 9
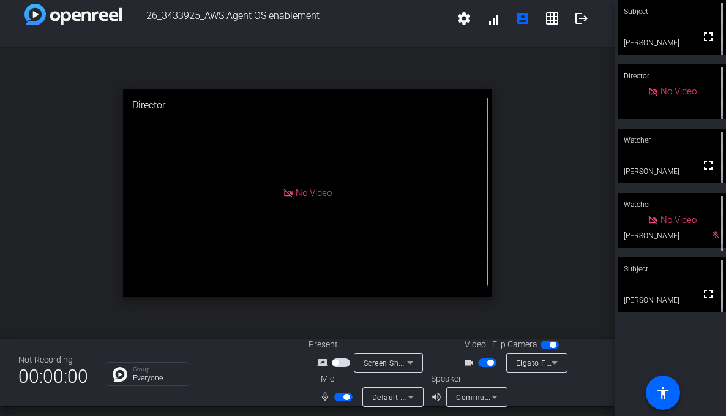
scroll to position [14, 0]
